Goal: Task Accomplishment & Management: Complete application form

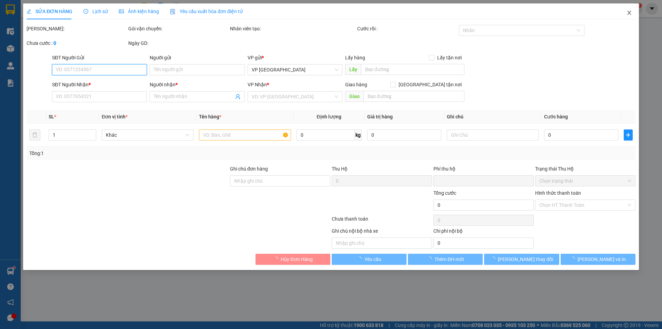
type input "0966773377"
type input "phòng vé"
type input "0966773377"
type input "phòng vé"
type input "0"
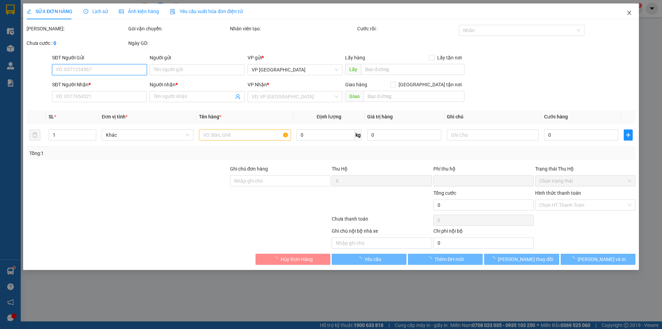
type input "500.000"
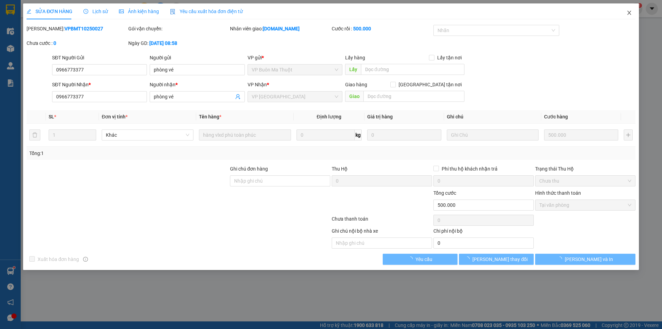
click at [628, 11] on icon "close" at bounding box center [629, 13] width 6 height 6
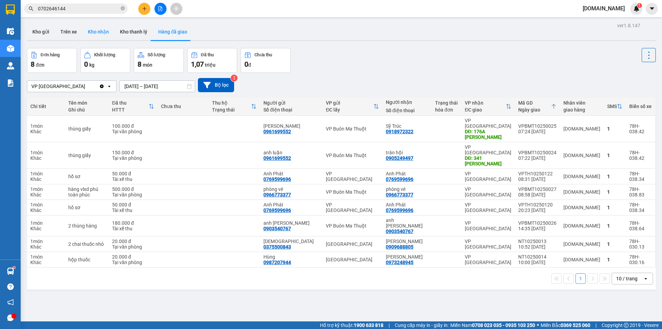
click at [103, 33] on button "Kho nhận" at bounding box center [98, 31] width 32 height 17
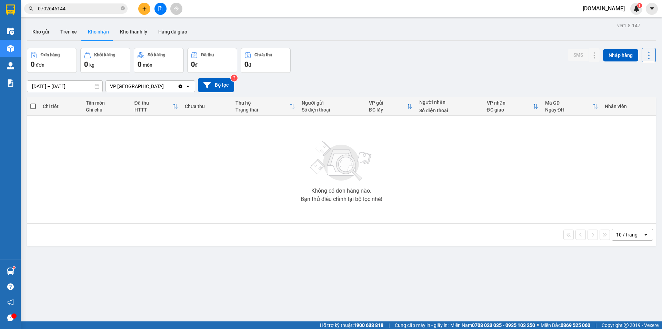
click at [162, 83] on div "VP [GEOGRAPHIC_DATA]" at bounding box center [142, 86] width 72 height 11
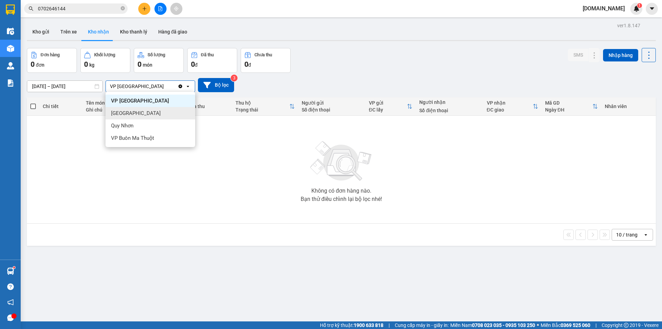
click at [157, 115] on div "[GEOGRAPHIC_DATA]" at bounding box center [150, 113] width 90 height 12
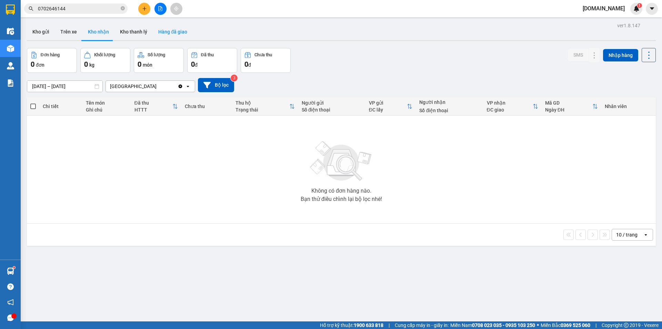
click at [174, 30] on button "Hàng đã giao" at bounding box center [173, 31] width 40 height 17
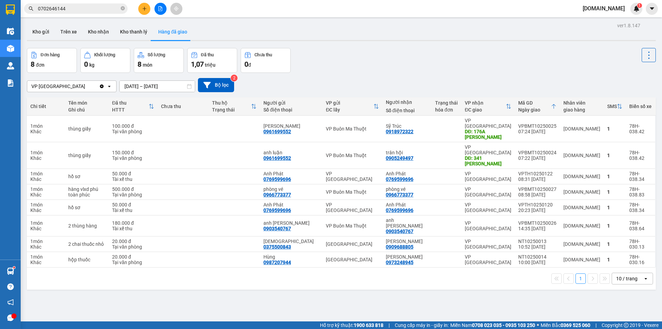
click at [80, 89] on div "VP [GEOGRAPHIC_DATA]" at bounding box center [63, 86] width 72 height 11
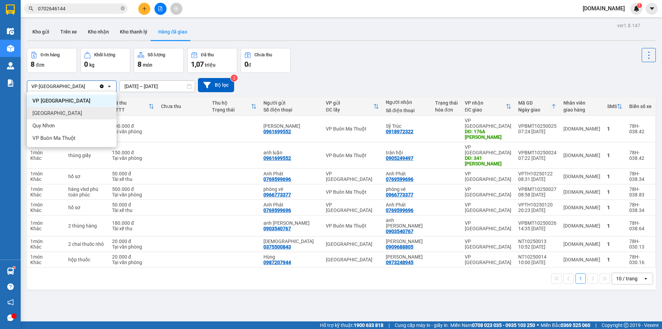
click at [75, 115] on div "[GEOGRAPHIC_DATA]" at bounding box center [72, 113] width 90 height 12
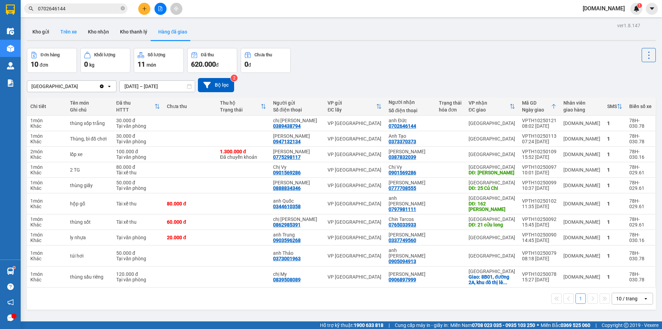
click at [67, 29] on button "Trên xe" at bounding box center [69, 31] width 28 height 17
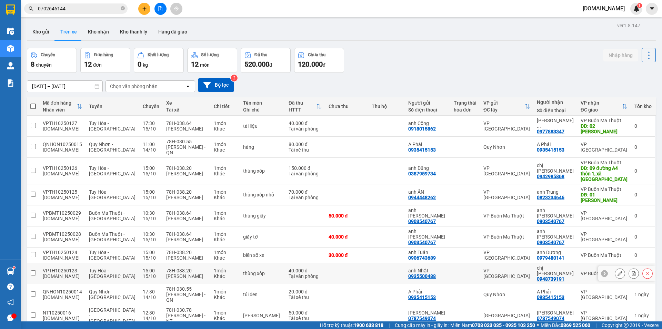
scroll to position [32, 0]
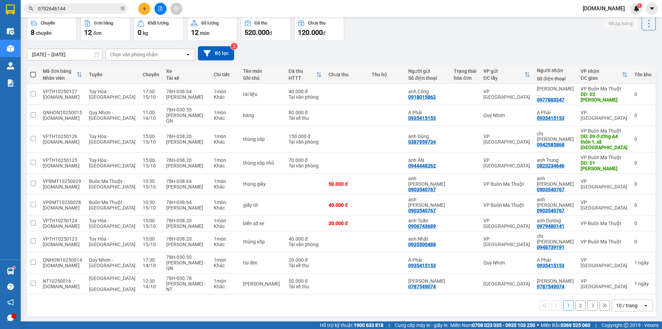
click at [577, 300] on button "2" at bounding box center [580, 305] width 10 height 10
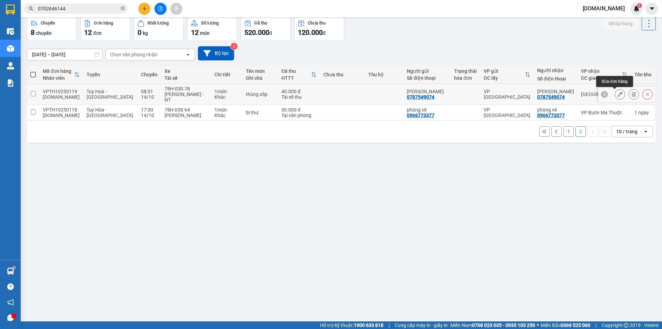
click at [617, 94] on icon at bounding box center [619, 94] width 5 height 5
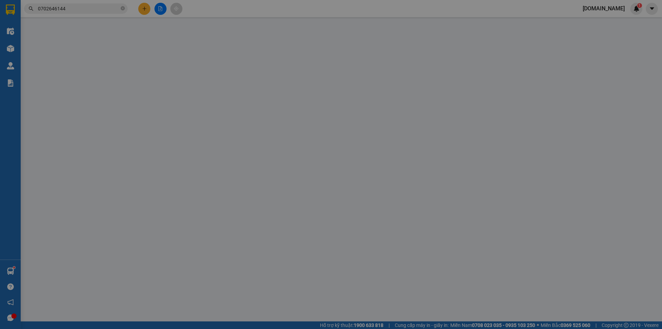
type input "0787549074"
type input "[PERSON_NAME]"
type input "0787549074"
type input "[PERSON_NAME]"
type input "0"
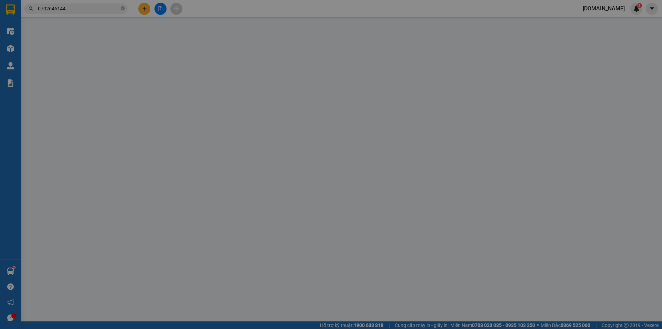
type input "40.000"
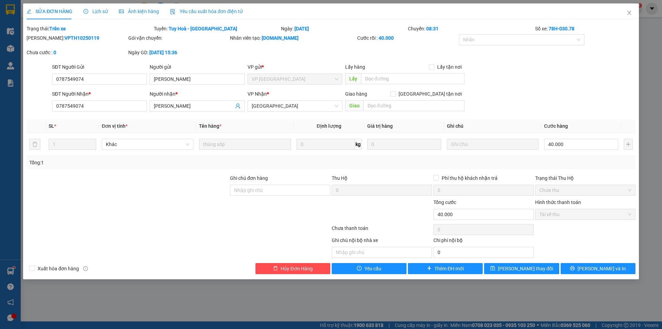
click at [94, 7] on div "Lịch sử" at bounding box center [95, 11] width 24 height 16
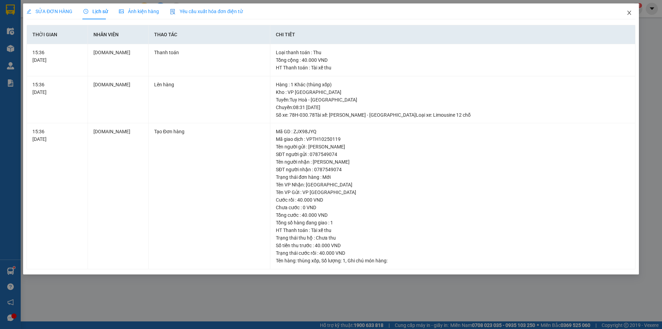
click at [628, 11] on icon "close" at bounding box center [629, 13] width 4 height 4
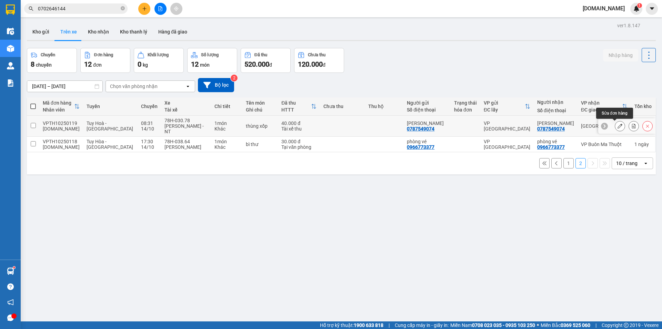
click at [617, 126] on icon at bounding box center [619, 125] width 5 height 5
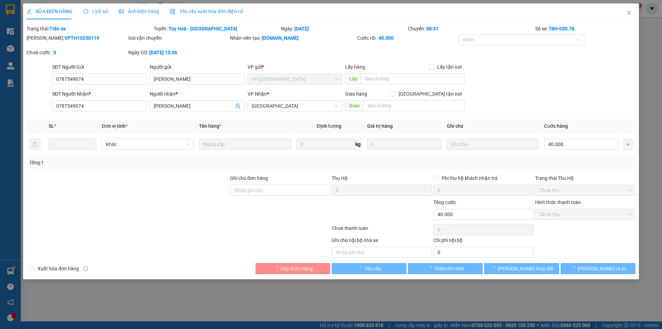
type input "0787549074"
type input "[PERSON_NAME]"
type input "0787549074"
type input "[PERSON_NAME]"
type input "0"
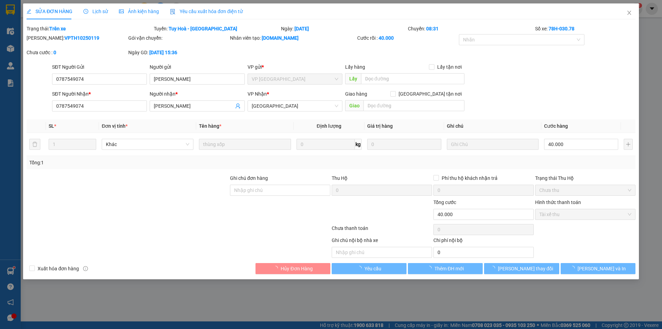
type input "40.000"
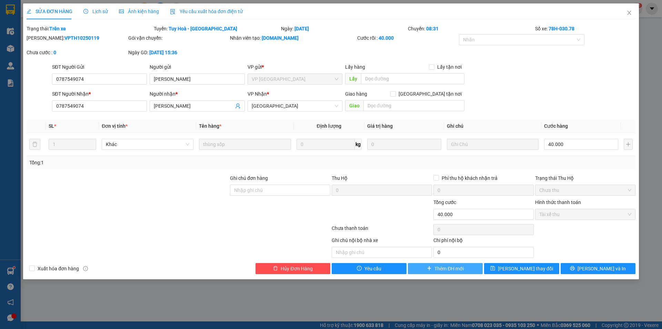
click at [447, 267] on span "Thêm ĐH mới" at bounding box center [448, 268] width 29 height 8
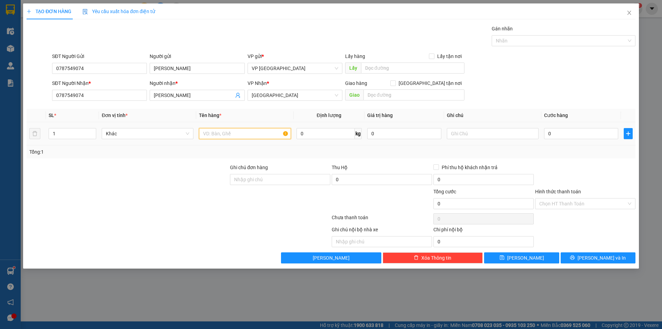
click at [258, 135] on input "text" at bounding box center [245, 133] width 92 height 11
type input "thùng xốp"
click at [564, 134] on input "0" at bounding box center [581, 133] width 74 height 11
type input "4"
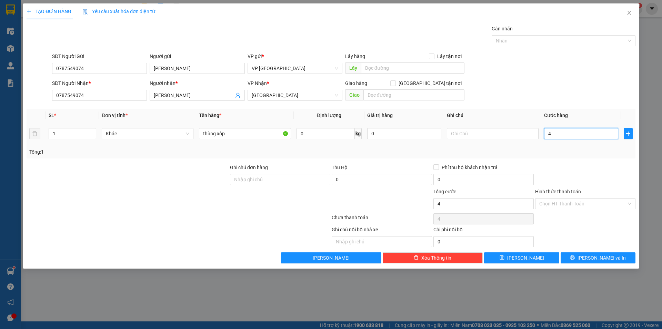
type input "4"
type input "40"
type input "400"
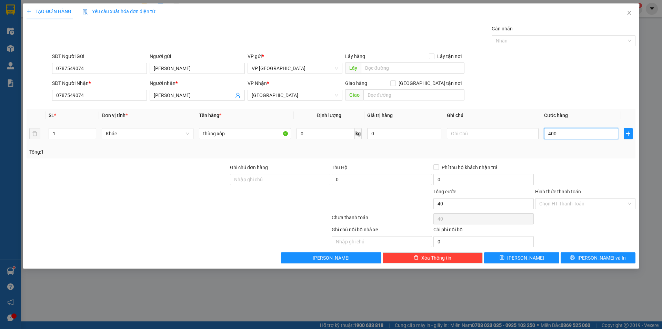
type input "400"
type input "4.000"
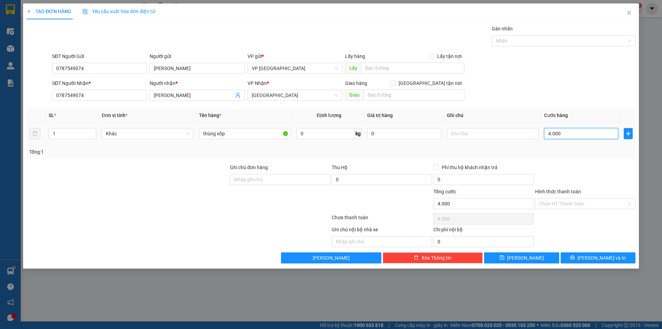
type input "40.000"
click at [553, 202] on input "Hình thức thanh toán" at bounding box center [582, 203] width 87 height 10
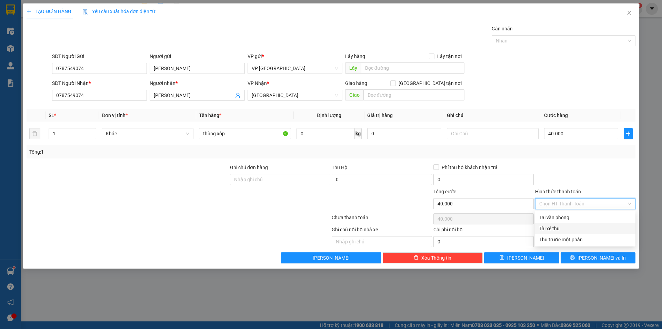
click at [557, 230] on div "Tài xế thu" at bounding box center [585, 228] width 92 height 8
type input "0"
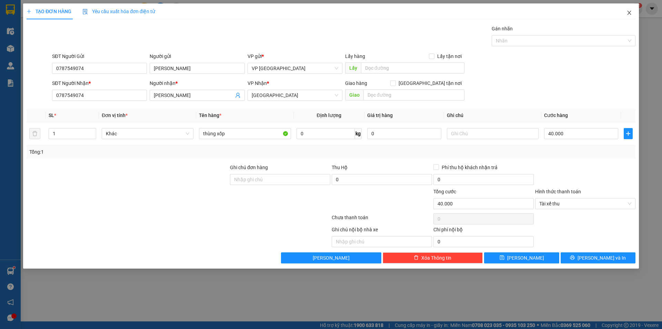
click at [630, 13] on icon "close" at bounding box center [629, 13] width 6 height 6
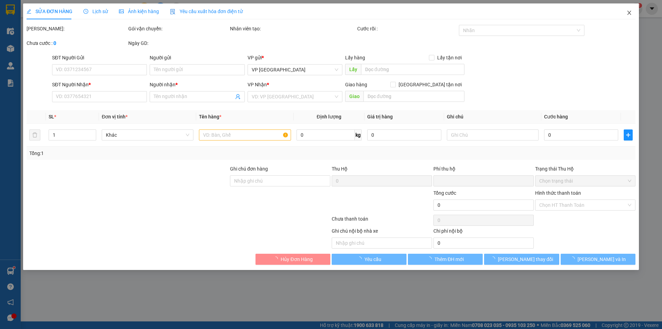
click at [630, 13] on icon "close" at bounding box center [629, 13] width 6 height 6
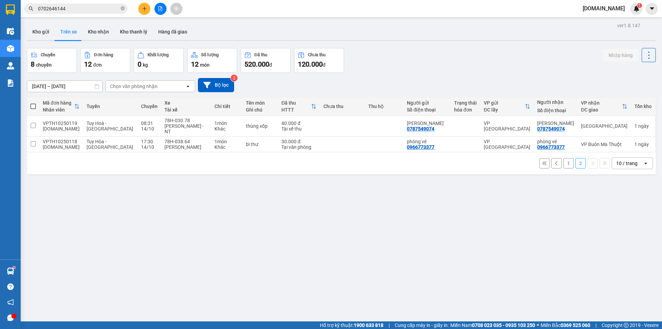
click at [563, 160] on button "1" at bounding box center [568, 163] width 10 height 10
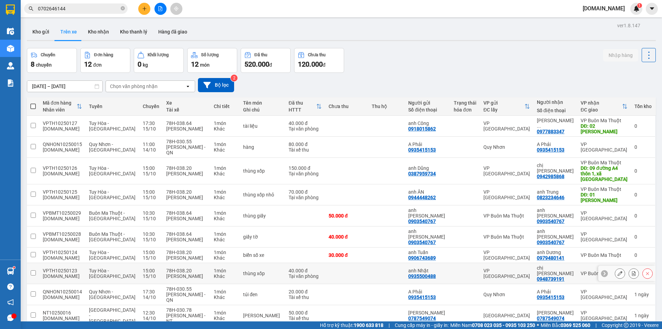
scroll to position [32, 0]
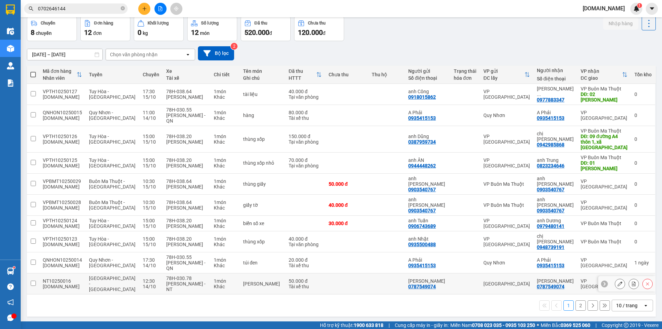
click at [360, 273] on td at bounding box center [346, 283] width 43 height 21
checkbox input "true"
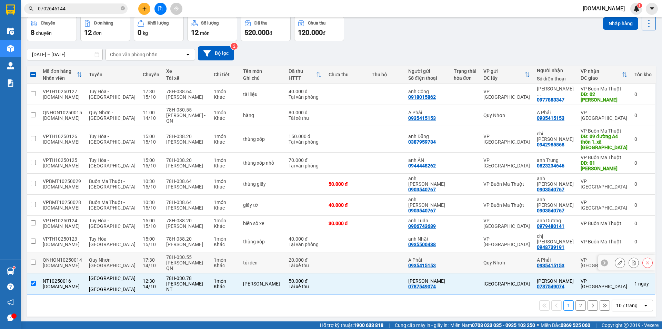
click at [364, 252] on td at bounding box center [346, 262] width 43 height 21
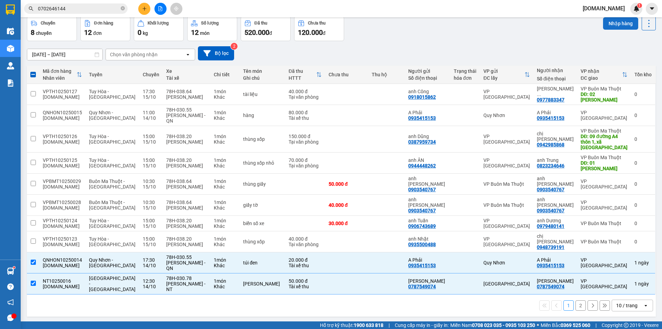
click at [610, 24] on button "Nhập hàng" at bounding box center [620, 23] width 35 height 12
click at [576, 300] on button "2" at bounding box center [580, 305] width 10 height 10
checkbox input "false"
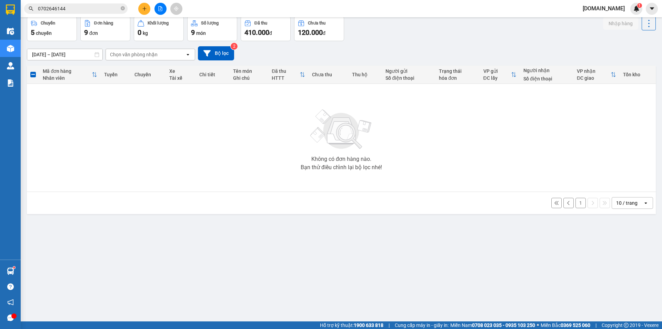
scroll to position [0, 0]
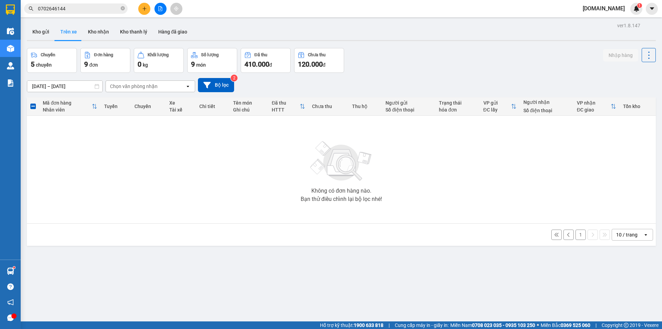
click at [576, 235] on button "1" at bounding box center [580, 234] width 10 height 10
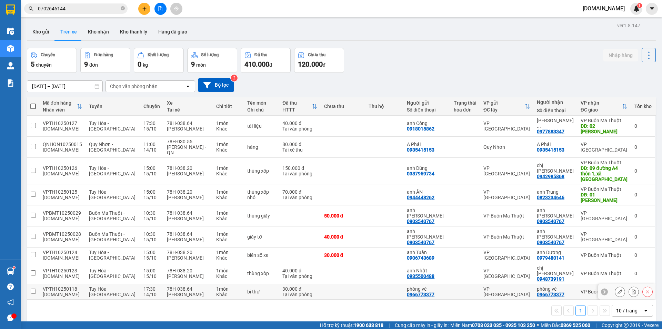
click at [371, 292] on td at bounding box center [384, 292] width 38 height 16
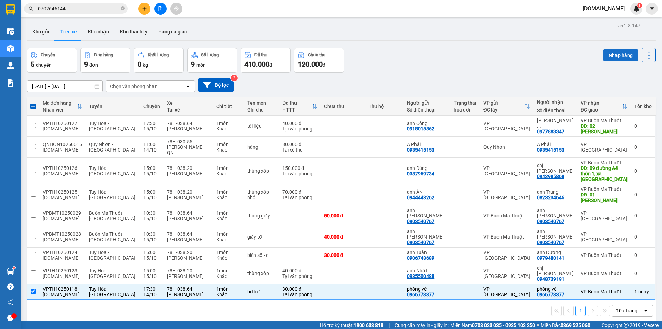
click at [619, 54] on button "Nhập hàng" at bounding box center [620, 55] width 35 height 12
checkbox input "false"
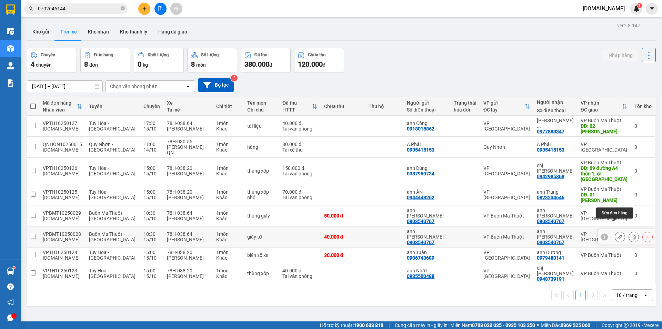
click at [617, 234] on icon at bounding box center [619, 236] width 5 height 5
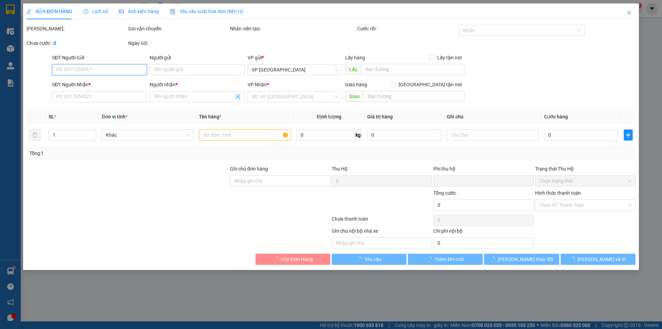
type input "0903540767"
type input "anh [PERSON_NAME]"
type input "0903540767"
type input "anh [PERSON_NAME]"
type input "0"
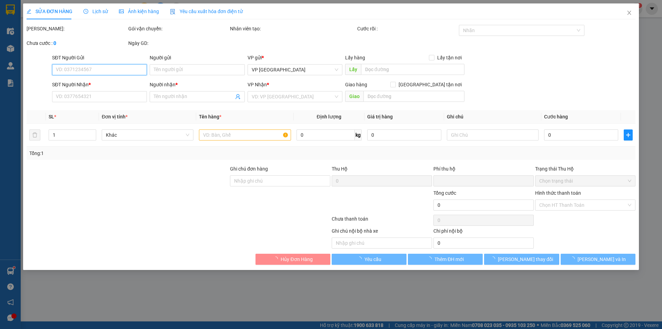
type input "40.000"
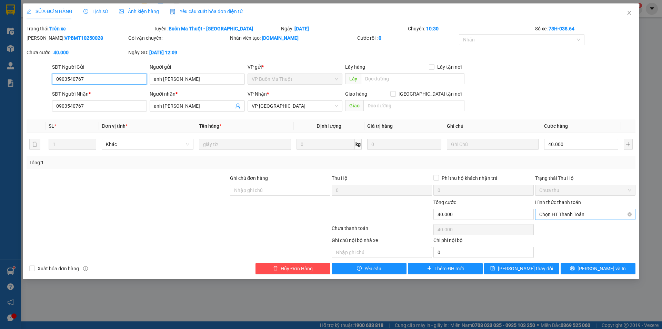
click at [570, 214] on span "Chọn HT Thanh Toán" at bounding box center [585, 214] width 92 height 10
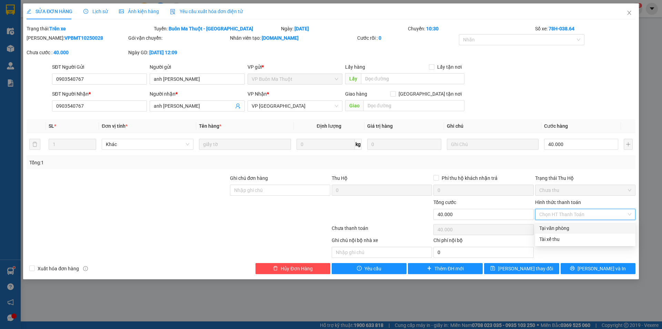
click at [570, 225] on div "Tại văn phòng" at bounding box center [585, 228] width 92 height 8
type input "0"
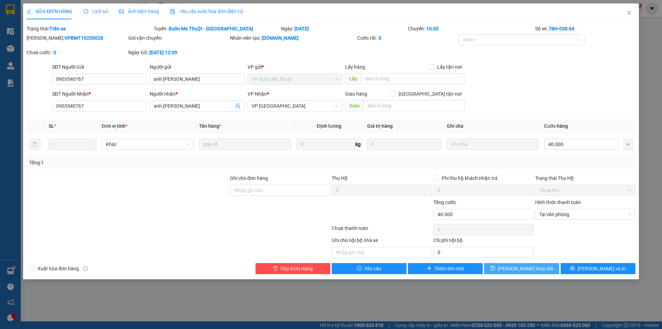
click at [544, 270] on button "[PERSON_NAME] thay đổi" at bounding box center [521, 268] width 75 height 11
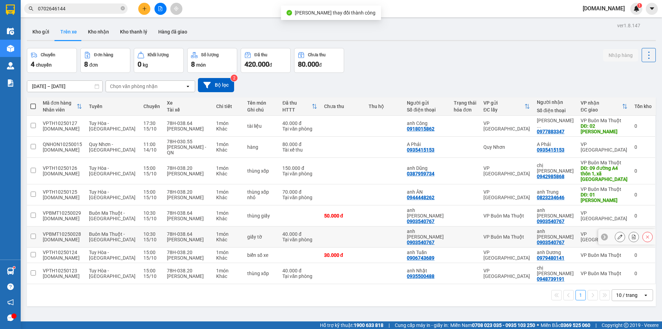
click at [465, 234] on div at bounding box center [465, 237] width 23 height 6
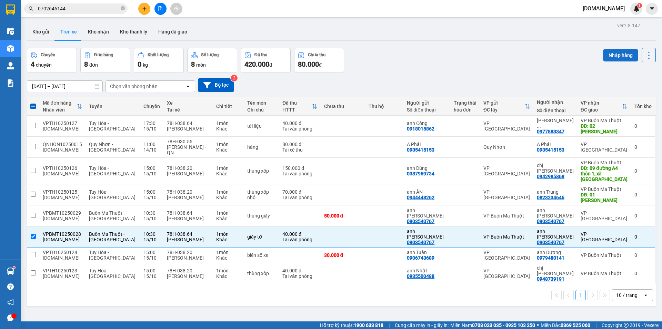
click at [613, 58] on button "Nhập hàng" at bounding box center [620, 55] width 35 height 12
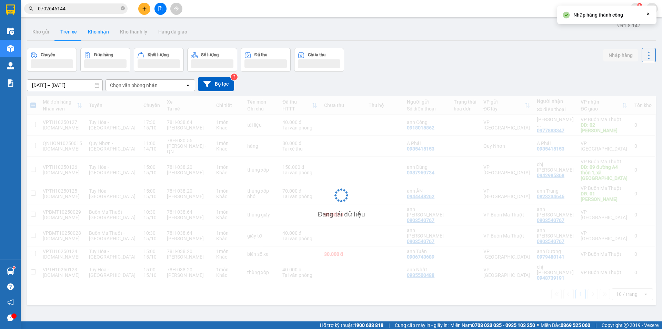
checkbox input "false"
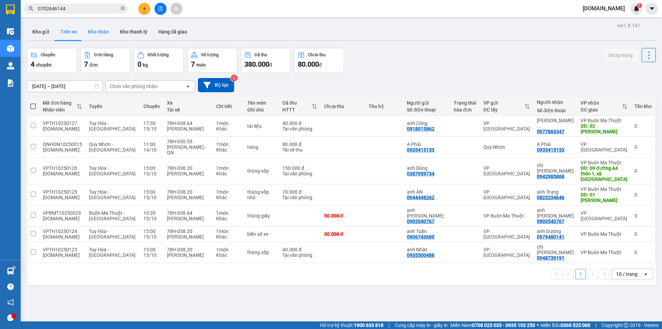
click at [93, 31] on button "Kho nhận" at bounding box center [98, 31] width 32 height 17
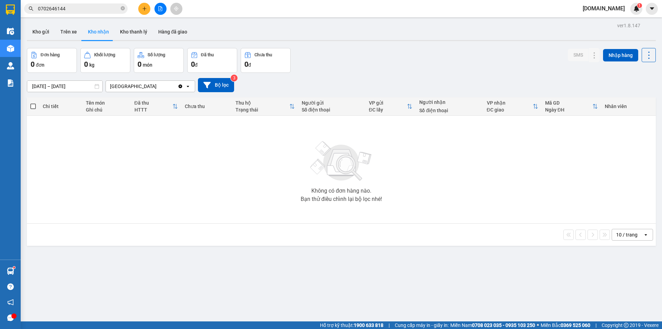
click at [147, 85] on div "[GEOGRAPHIC_DATA]" at bounding box center [142, 86] width 72 height 11
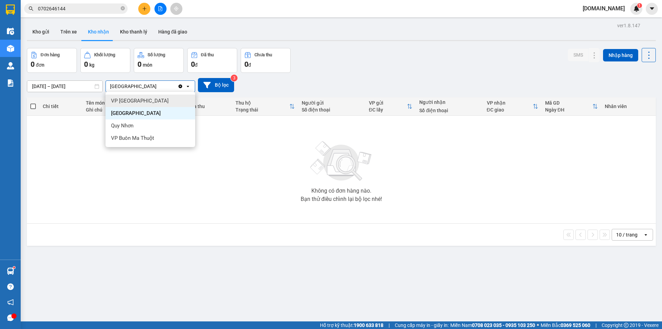
click at [162, 103] on div "VP [GEOGRAPHIC_DATA]" at bounding box center [150, 100] width 90 height 12
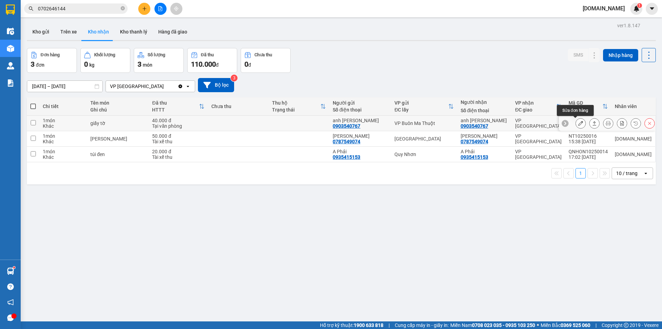
click at [578, 121] on icon at bounding box center [580, 123] width 5 height 5
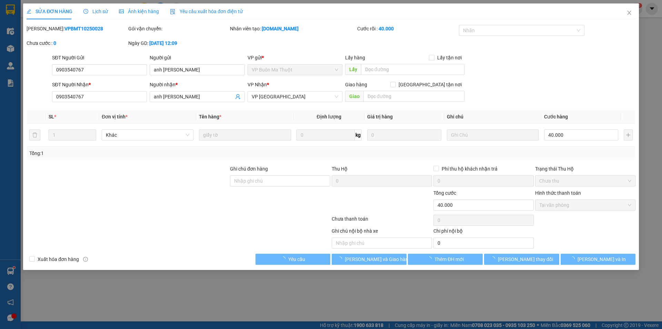
type input "0903540767"
type input "anh [PERSON_NAME]"
type input "0903540767"
type input "anh [PERSON_NAME]"
type input "0"
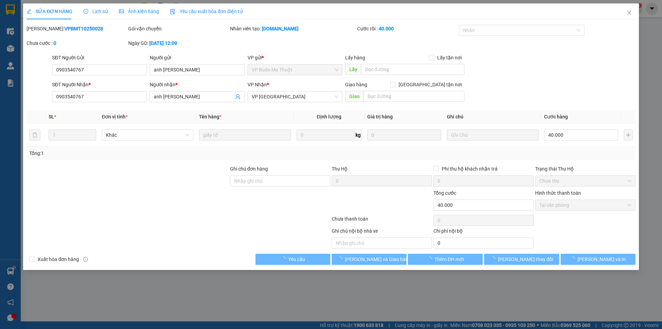
type input "40.000"
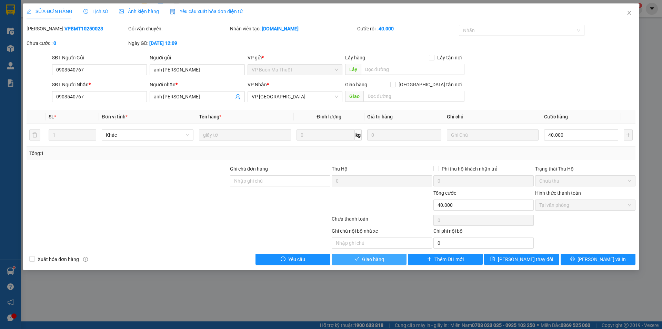
click at [384, 261] on span "Giao hàng" at bounding box center [373, 259] width 22 height 8
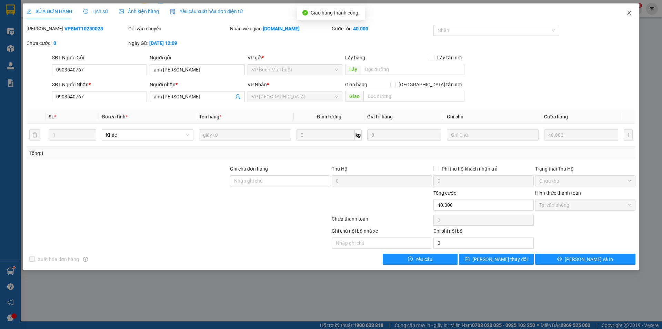
click at [629, 15] on icon "close" at bounding box center [629, 13] width 6 height 6
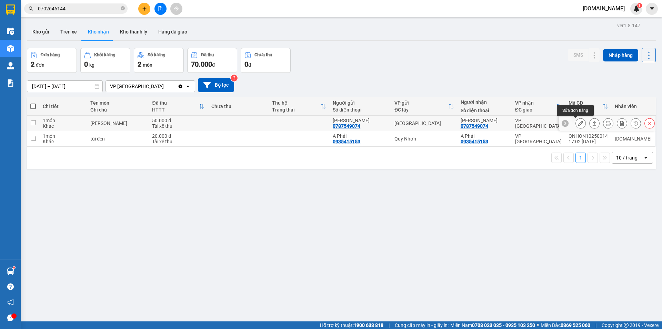
click at [578, 122] on icon at bounding box center [580, 123] width 5 height 5
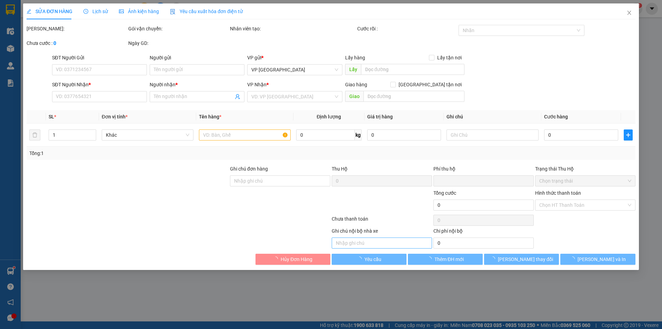
type input "0787549074"
type input "[PERSON_NAME]"
type input "0787549074"
type input "[PERSON_NAME]"
type input "0"
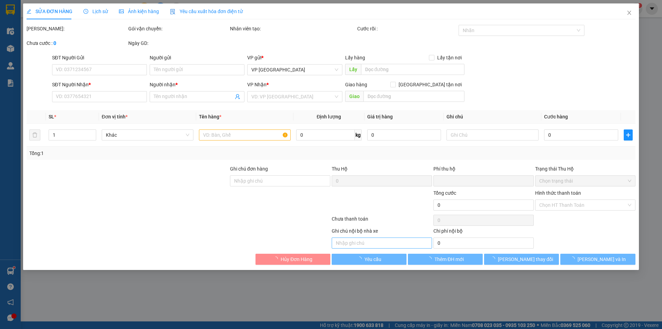
type input "50.000"
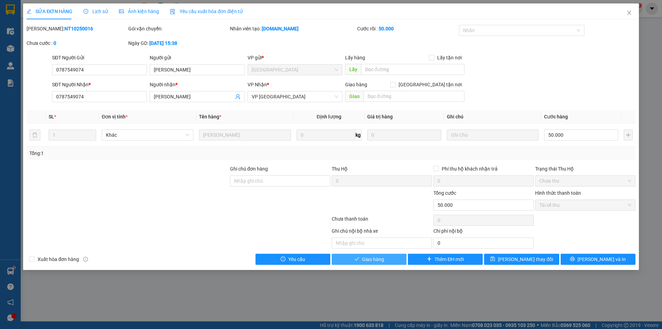
click at [362, 256] on span "Giao hàng" at bounding box center [373, 259] width 22 height 8
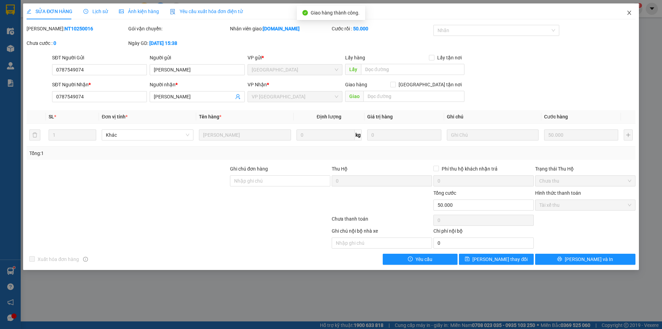
click at [628, 12] on icon "close" at bounding box center [629, 13] width 6 height 6
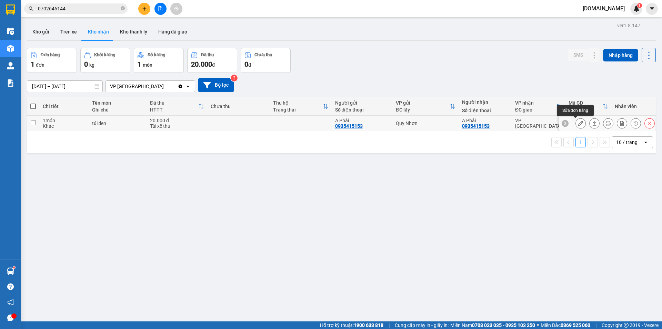
click at [578, 125] on icon at bounding box center [580, 123] width 5 height 5
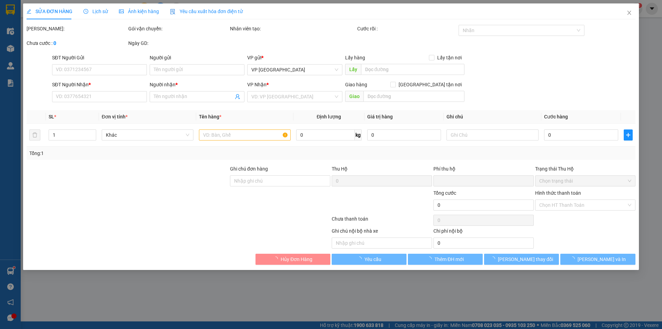
type input "0935415153"
type input "A Phải"
type input "0935415153"
type input "A Phải"
type input "0"
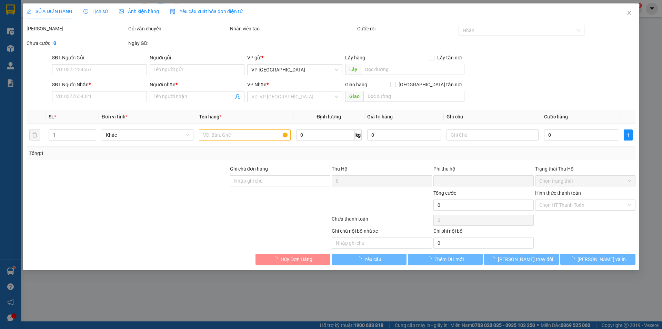
type input "20.000"
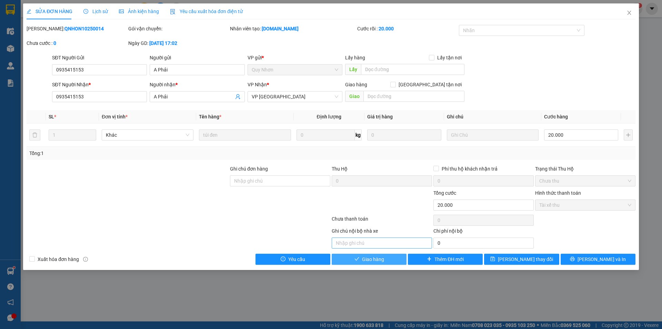
drag, startPoint x: 381, startPoint y: 256, endPoint x: 377, endPoint y: 246, distance: 10.9
click at [380, 256] on span "Giao hàng" at bounding box center [373, 259] width 22 height 8
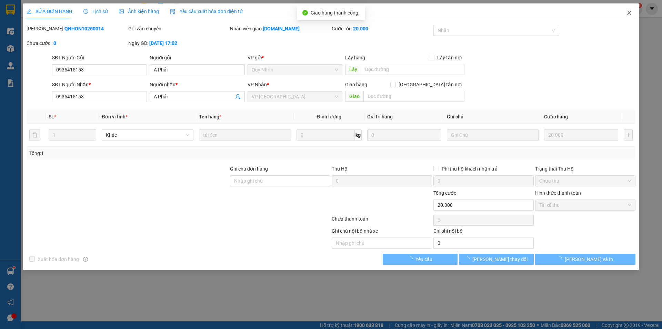
click at [630, 14] on icon "close" at bounding box center [629, 13] width 4 height 4
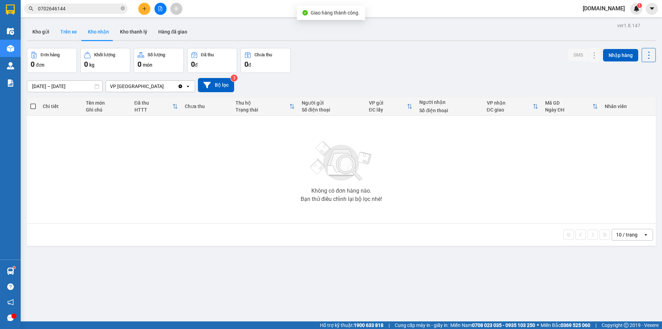
click at [67, 37] on button "Trên xe" at bounding box center [69, 31] width 28 height 17
